Goal: Information Seeking & Learning: Find contact information

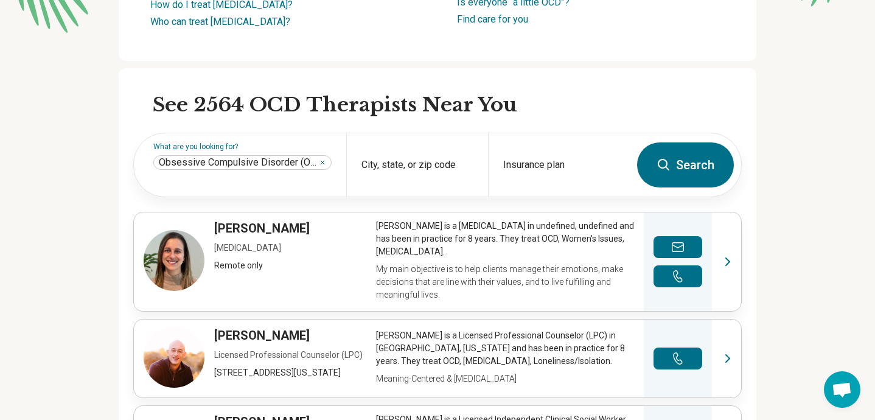
scroll to position [304, 0]
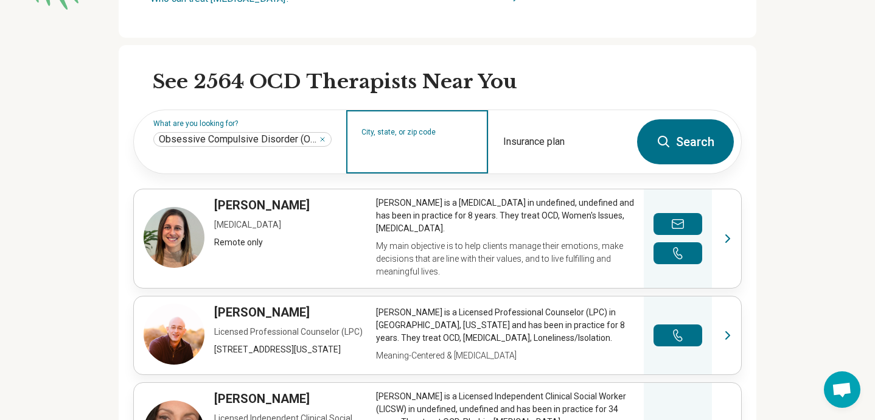
click at [408, 157] on input "City, state, or zip code" at bounding box center [417, 149] width 112 height 15
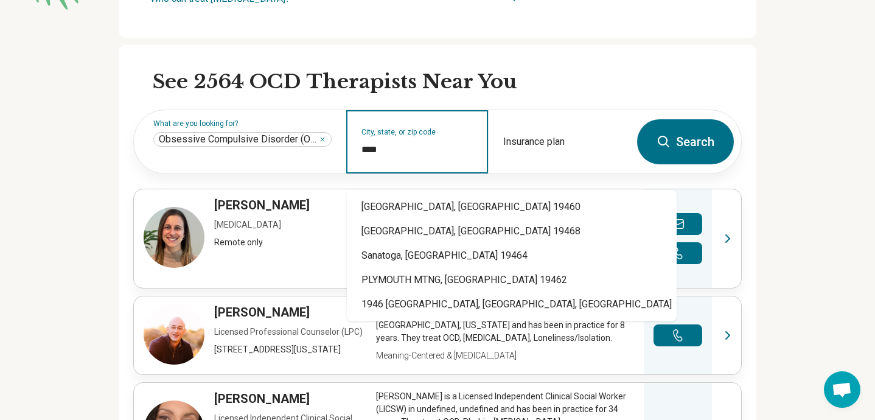
type input "*****"
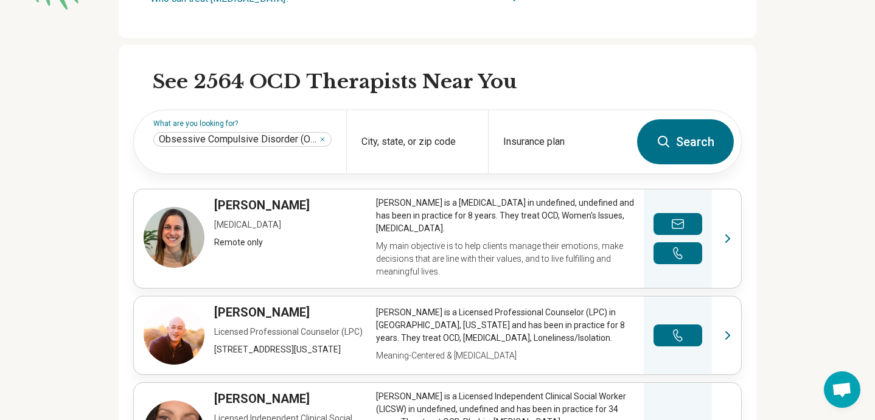
click at [700, 158] on button "Search" at bounding box center [685, 141] width 97 height 45
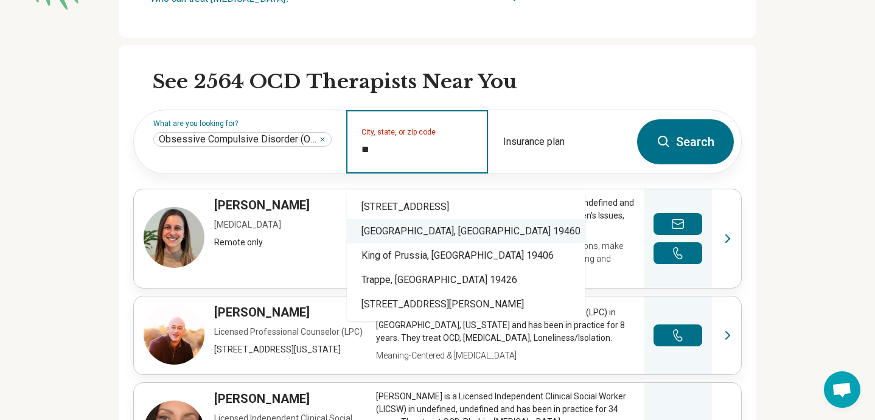
click at [454, 229] on div "[GEOGRAPHIC_DATA], [GEOGRAPHIC_DATA] 19460" at bounding box center [466, 231] width 239 height 24
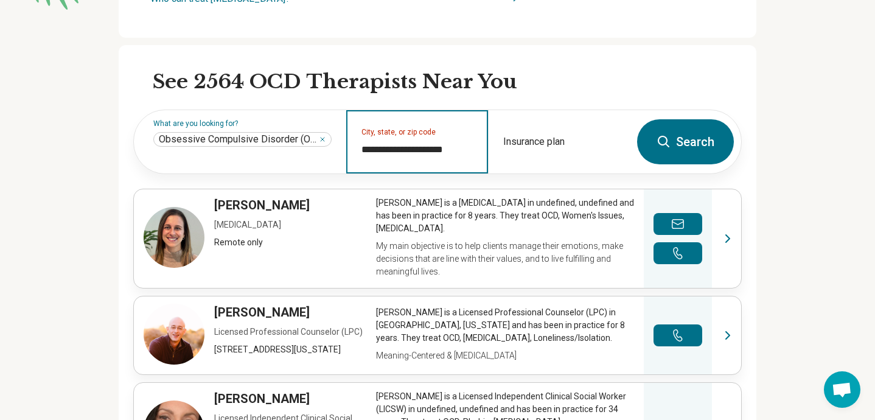
type input "**********"
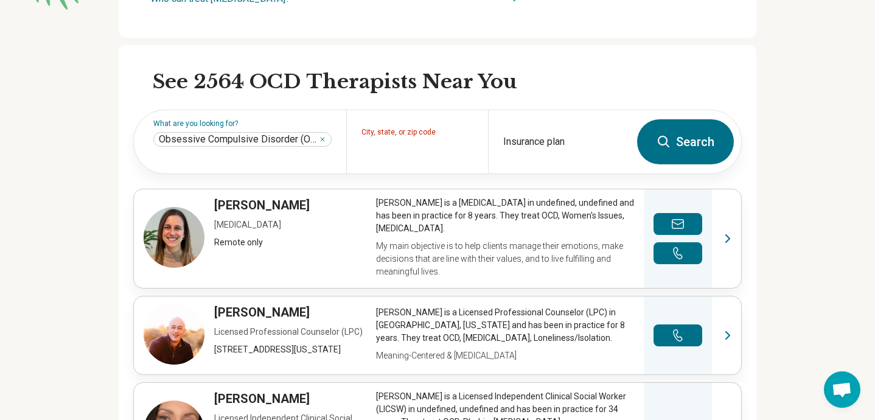
click at [702, 159] on button "Search" at bounding box center [685, 141] width 97 height 45
click at [686, 151] on button "Search" at bounding box center [685, 141] width 97 height 45
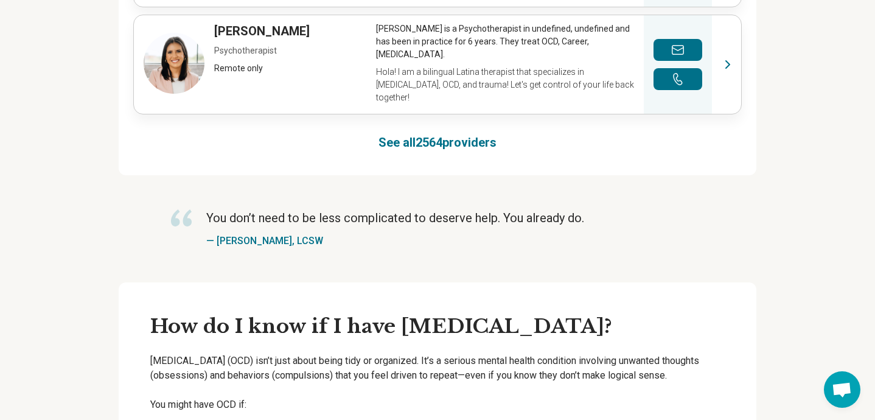
scroll to position [973, 0]
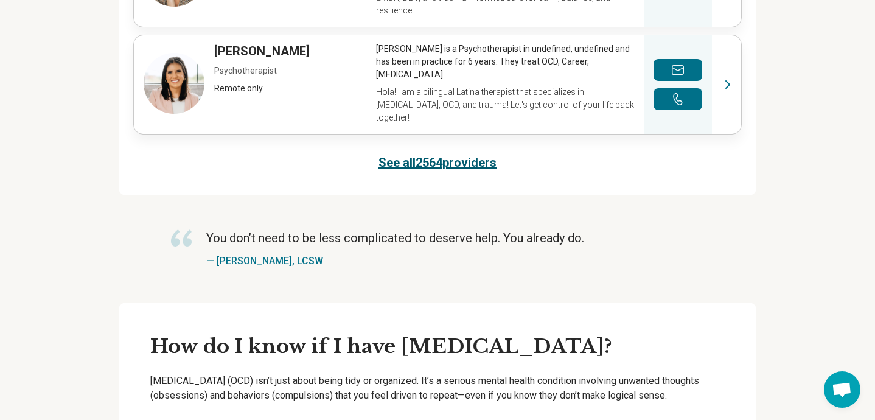
click at [438, 161] on link "See all 2564 providers" at bounding box center [437, 162] width 118 height 17
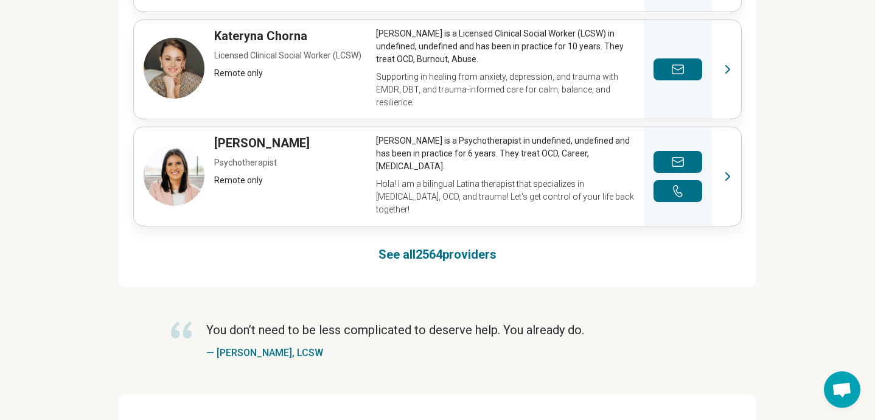
scroll to position [937, 0]
